Goal: Information Seeking & Learning: Find specific fact

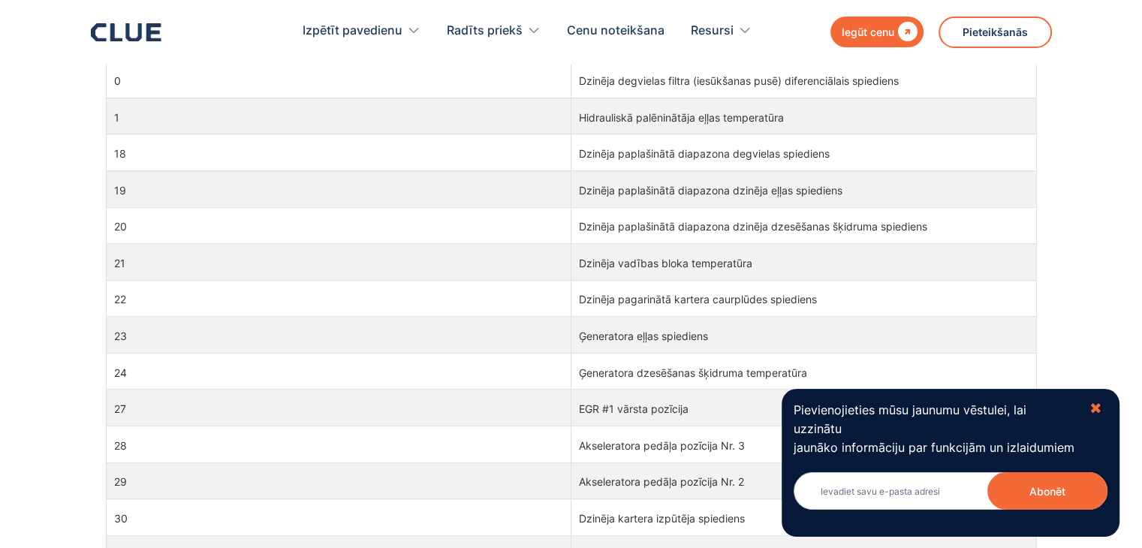
click at [1099, 403] on font "✖" at bounding box center [1095, 408] width 13 height 18
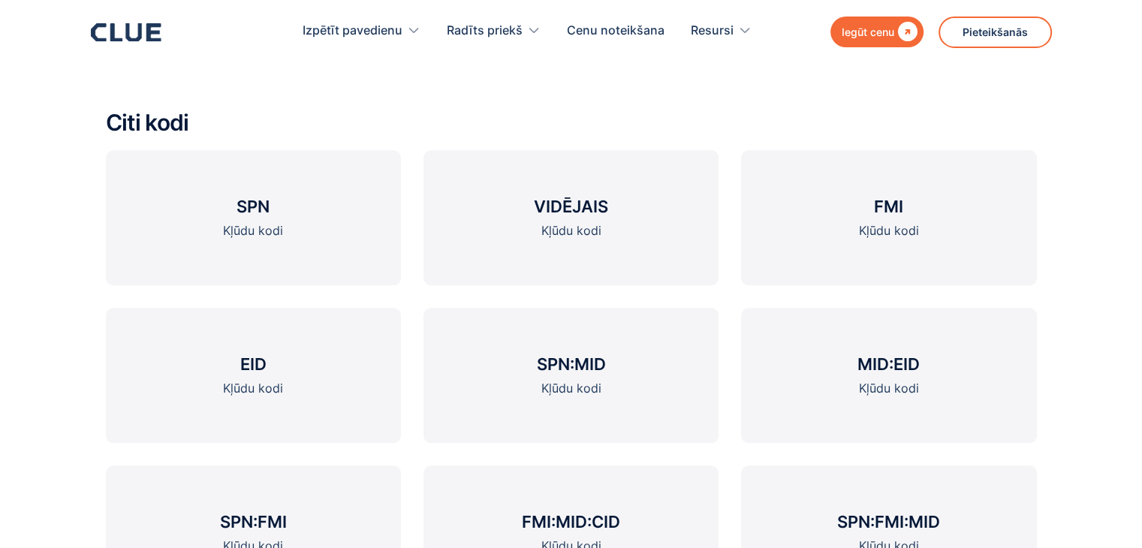
scroll to position [1605, 0]
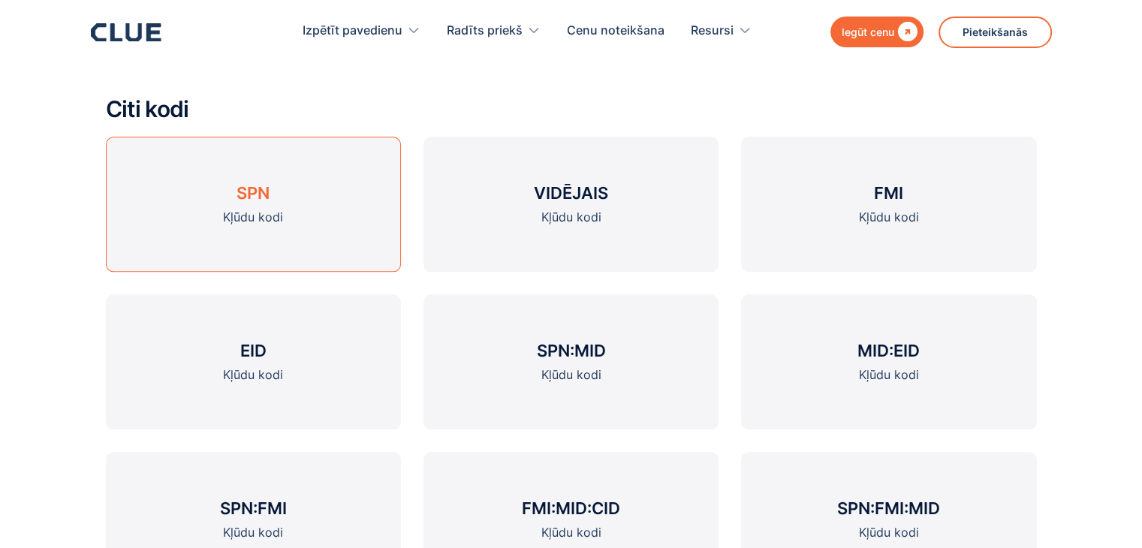
click at [259, 220] on font "Kļūdu kodi" at bounding box center [253, 216] width 60 height 15
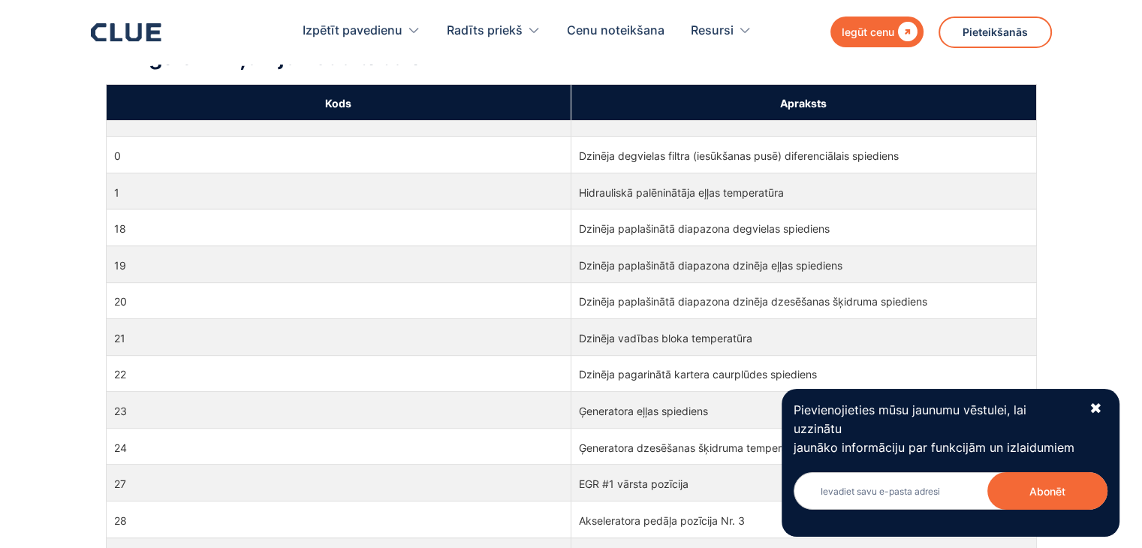
scroll to position [450, 0]
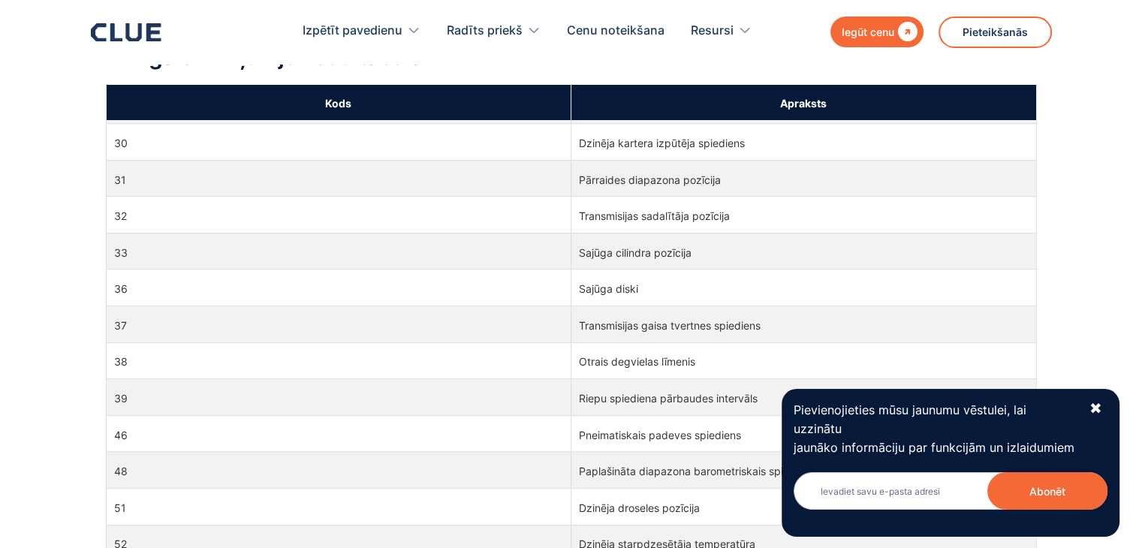
drag, startPoint x: 1093, startPoint y: 406, endPoint x: 1123, endPoint y: 325, distance: 86.5
click at [1093, 404] on font "✖" at bounding box center [1095, 408] width 13 height 18
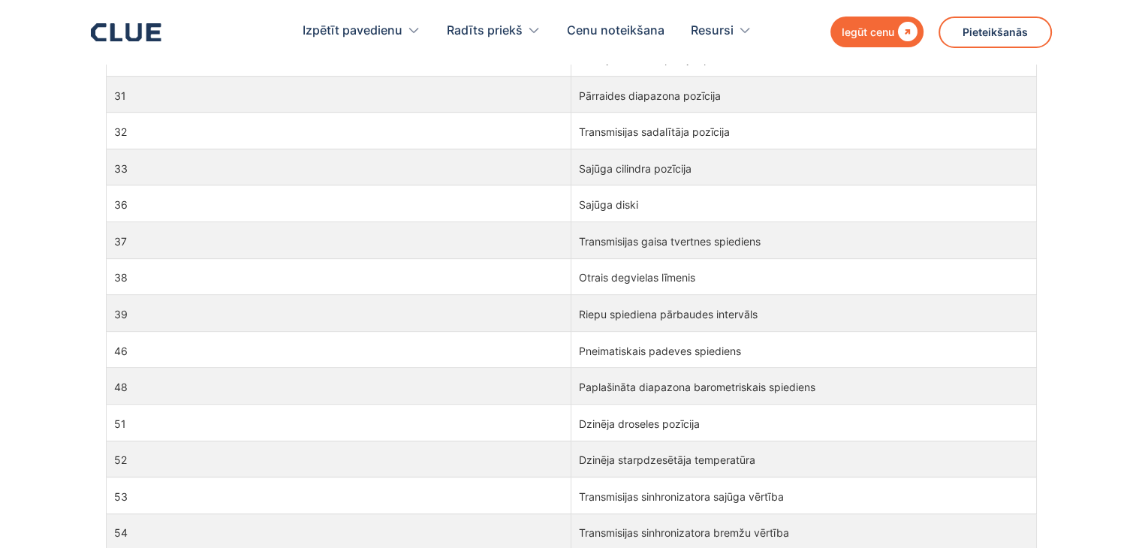
scroll to position [0, 0]
